Goal: Participate in discussion

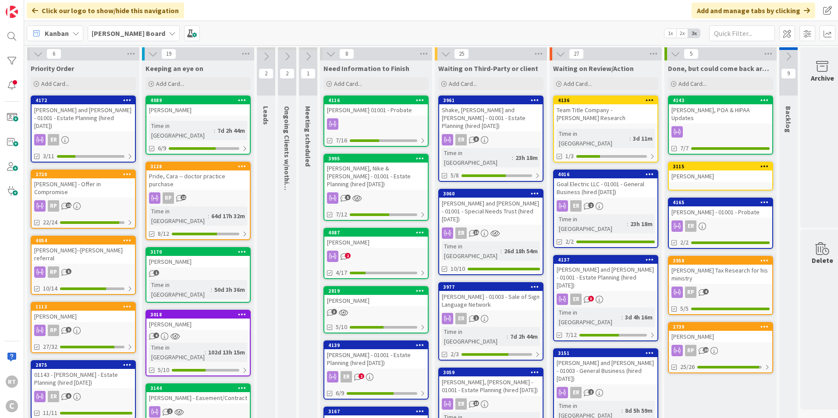
click at [87, 114] on div "[PERSON_NAME] and [PERSON_NAME] - 01001 - Estate Planning (hired [DATE])" at bounding box center [83, 117] width 103 height 27
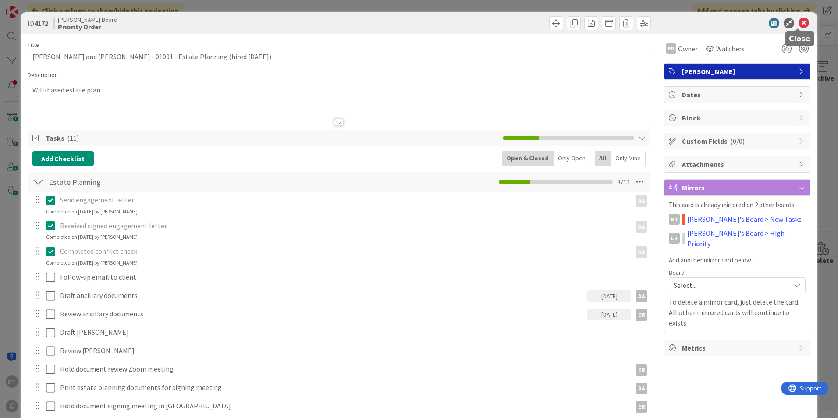
click at [801, 21] on icon at bounding box center [804, 23] width 11 height 11
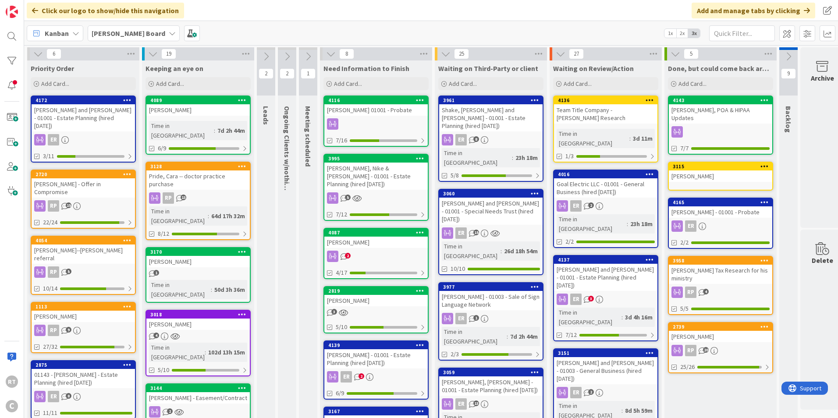
click at [113, 178] on div "[PERSON_NAME] - Offer in Compromise" at bounding box center [83, 187] width 103 height 19
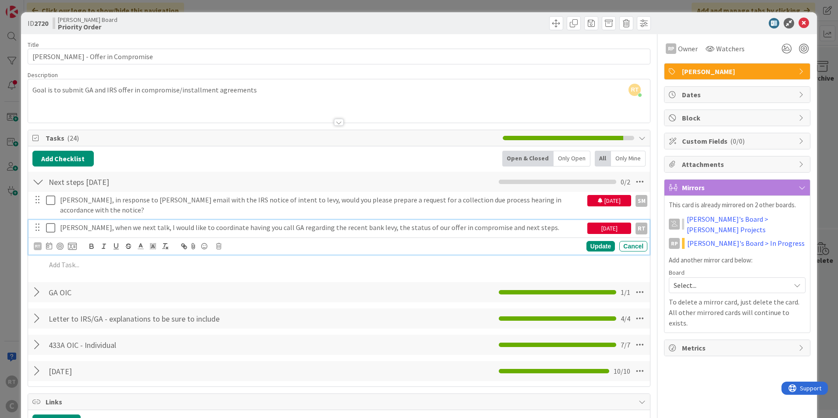
click at [51, 223] on icon at bounding box center [50, 228] width 9 height 11
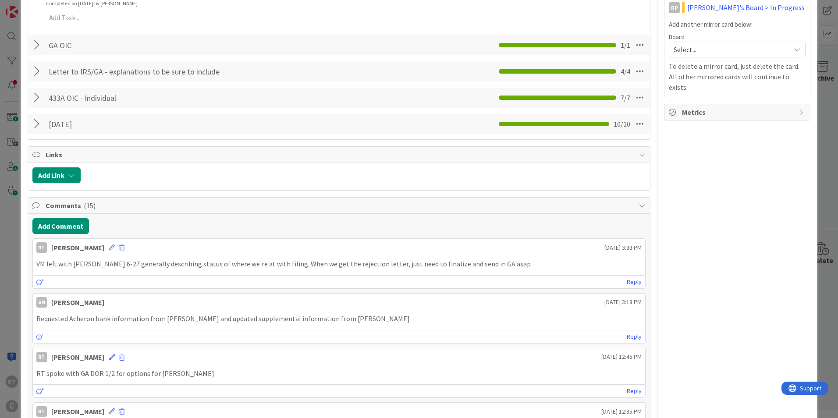
scroll to position [219, 0]
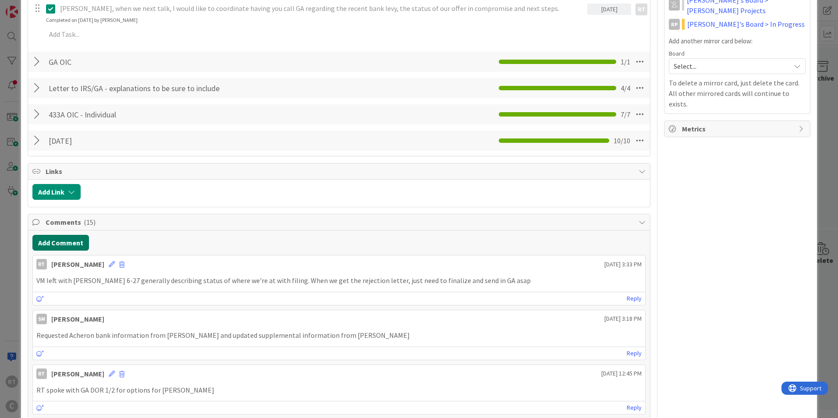
click at [66, 235] on button "Add Comment" at bounding box center [60, 243] width 57 height 16
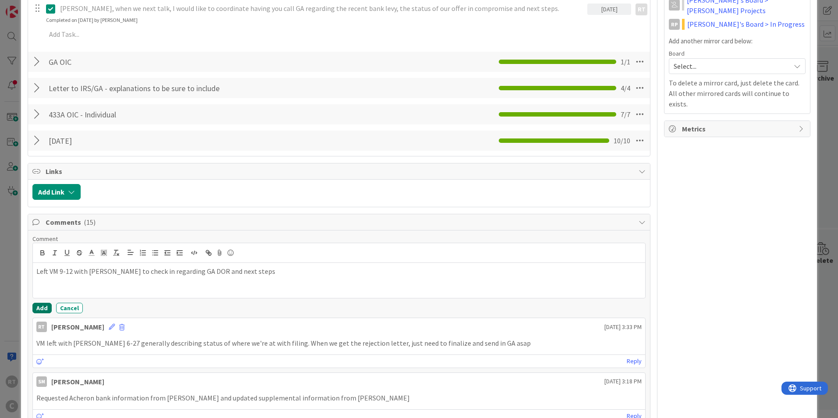
click at [39, 303] on button "Add" at bounding box center [41, 308] width 19 height 11
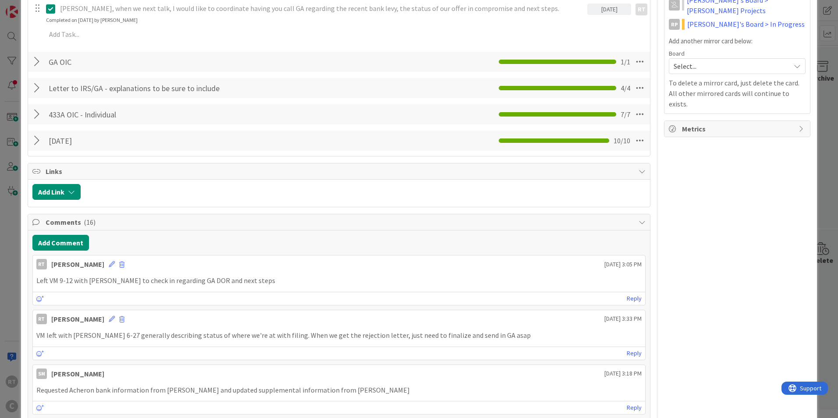
scroll to position [0, 0]
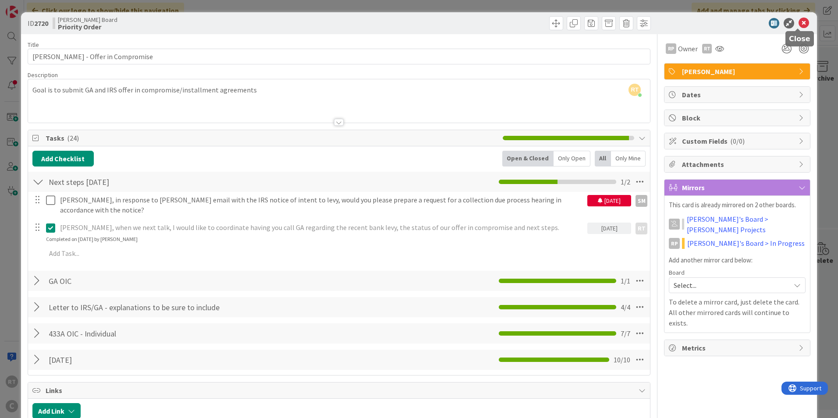
click at [801, 22] on icon at bounding box center [804, 23] width 11 height 11
